Goal: Navigation & Orientation: Find specific page/section

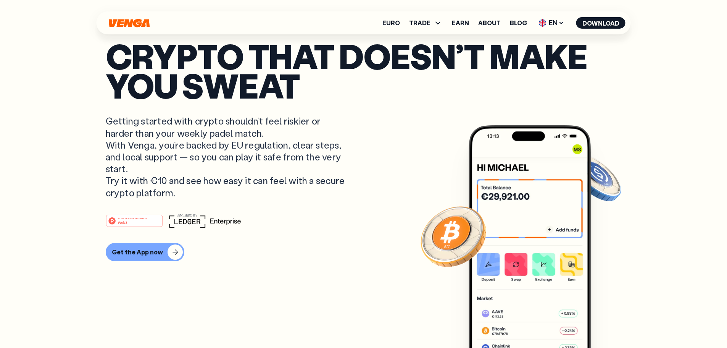
scroll to position [565, 0]
drag, startPoint x: 136, startPoint y: 23, endPoint x: 131, endPoint y: 20, distance: 5.8
drag, startPoint x: 131, startPoint y: 20, endPoint x: 91, endPoint y: 157, distance: 143.1
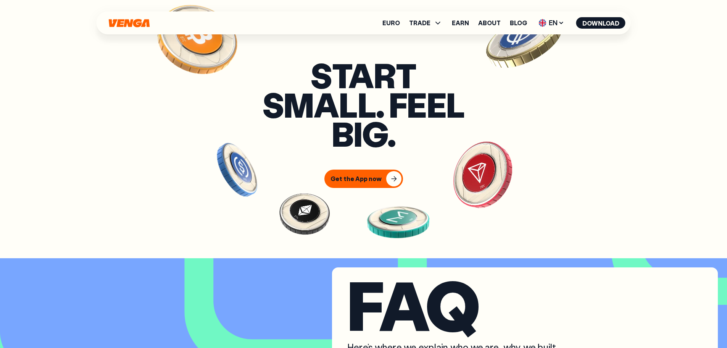
scroll to position [3053, 0]
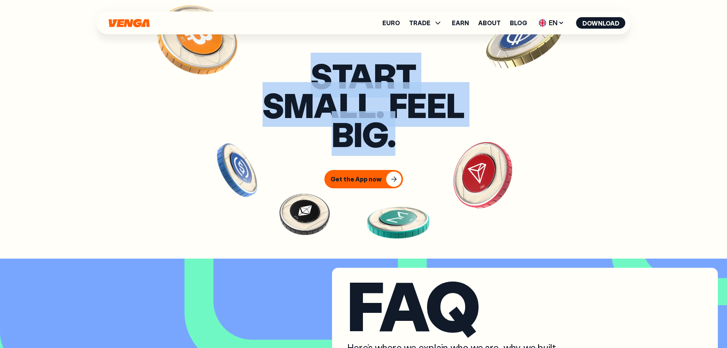
drag, startPoint x: 408, startPoint y: 146, endPoint x: 314, endPoint y: 90, distance: 109.7
click at [314, 90] on h3 "Start small. Feel big." at bounding box center [364, 105] width 214 height 88
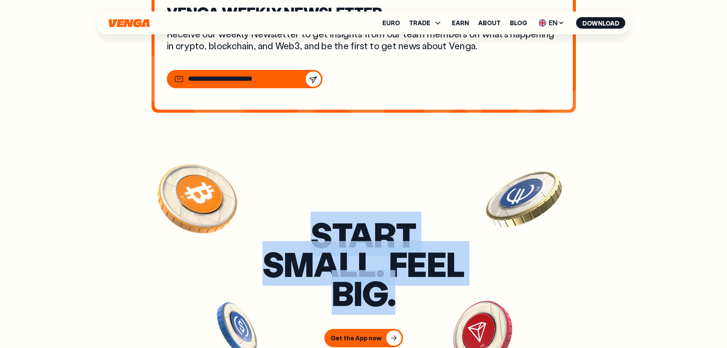
click at [332, 185] on section "Start small. Feel big. Get the App now" at bounding box center [363, 283] width 727 height 268
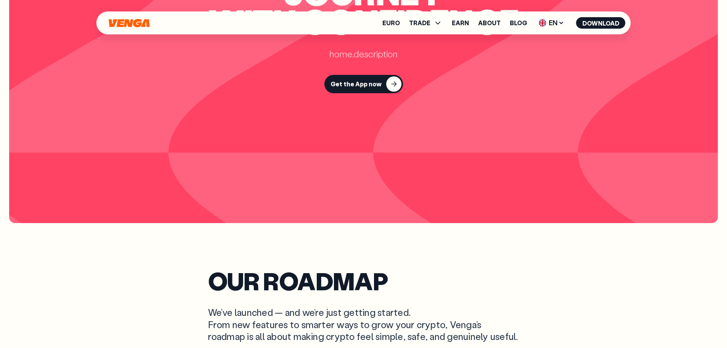
scroll to position [2099, 0]
drag, startPoint x: 139, startPoint y: 14, endPoint x: 124, endPoint y: 22, distance: 17.4
click at [122, 22] on icon "Home" at bounding box center [129, 23] width 41 height 8
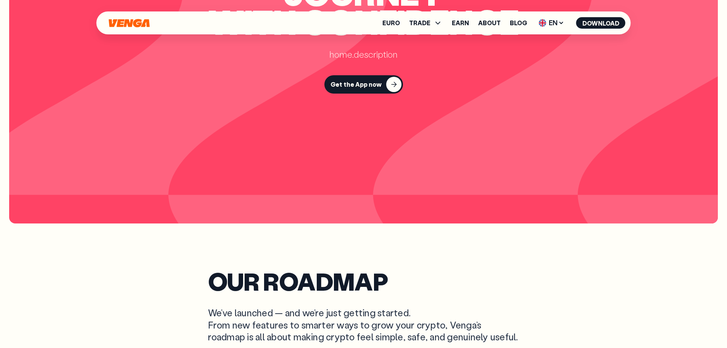
scroll to position [0, 0]
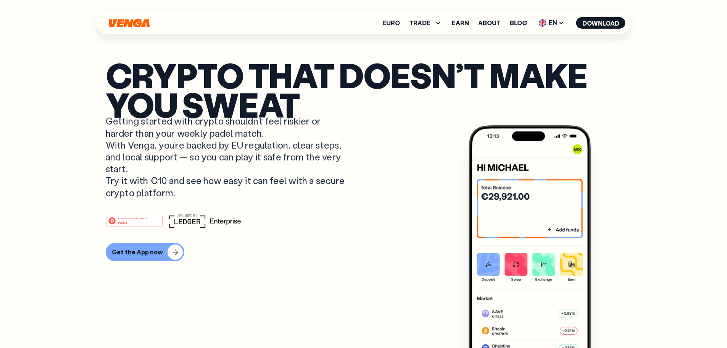
click at [120, 22] on icon "Home" at bounding box center [129, 23] width 41 height 8
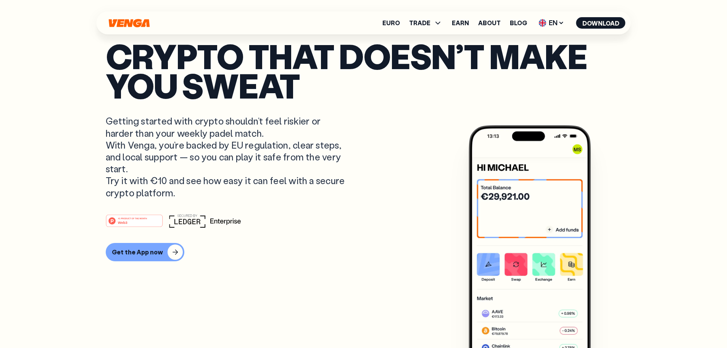
click at [120, 22] on icon "Home" at bounding box center [129, 23] width 41 height 8
